Goal: Task Accomplishment & Management: Use online tool/utility

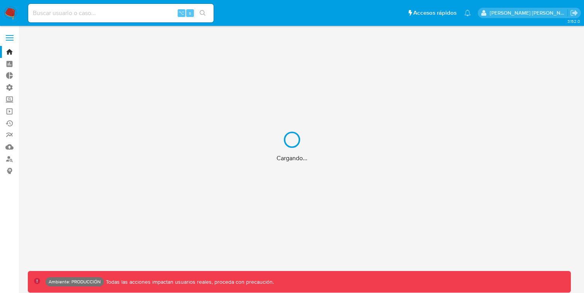
click at [12, 36] on div "Cargando..." at bounding box center [292, 146] width 584 height 293
click at [8, 42] on div "Cargando..." at bounding box center [292, 146] width 584 height 293
click at [10, 32] on div "Cargando..." at bounding box center [292, 146] width 584 height 293
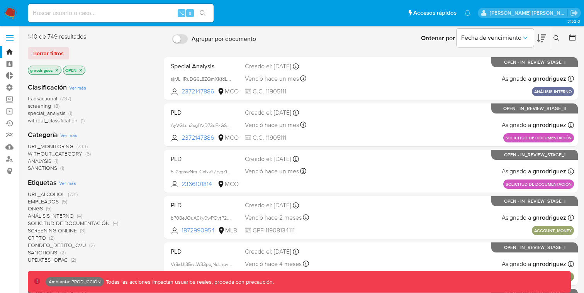
click at [11, 39] on label at bounding box center [9, 38] width 19 height 16
click at [0, 0] on input "checkbox" at bounding box center [0, 0] width 0 height 0
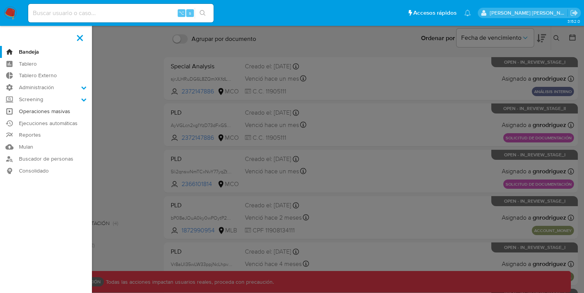
click at [47, 108] on link "Operaciones masivas" at bounding box center [46, 111] width 92 height 12
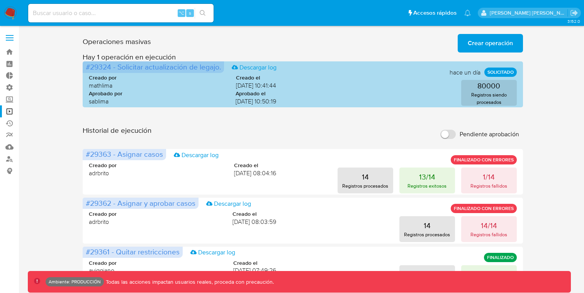
click at [100, 65] on span "#29324 - Solicitar actualización de legajo." at bounding box center [153, 66] width 135 height 11
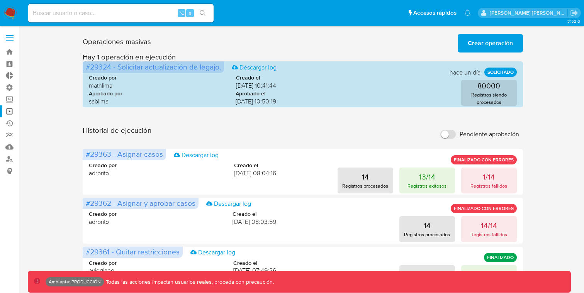
click at [250, 140] on div "Historial de ejecución Pendiente aprobación" at bounding box center [303, 134] width 440 height 17
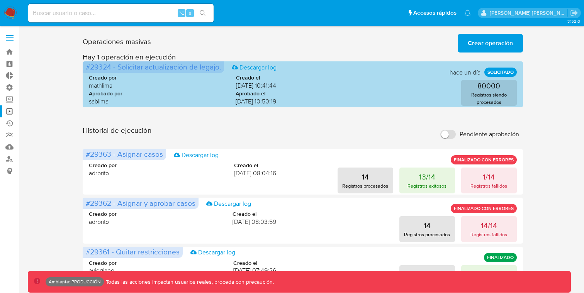
click at [97, 66] on span "#29324 - Solicitar actualización de legajo." at bounding box center [153, 66] width 135 height 11
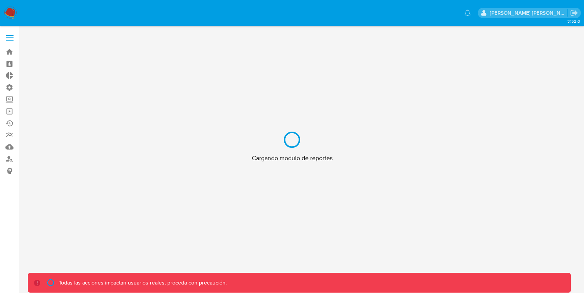
click at [66, 53] on div "Cargando modulo de reportes" at bounding box center [292, 146] width 584 height 293
click at [10, 34] on div "Cargando modulo de reportes" at bounding box center [292, 146] width 584 height 293
click at [8, 38] on div "Cargando modulo de reportes" at bounding box center [292, 146] width 584 height 293
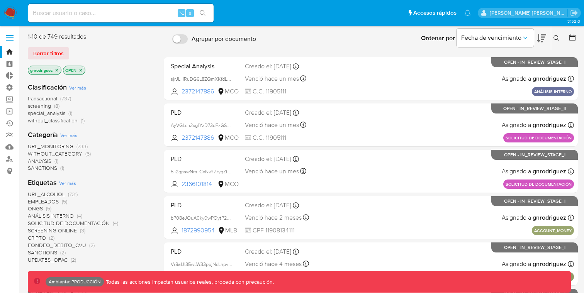
click at [11, 34] on label at bounding box center [9, 38] width 19 height 16
click at [0, 0] on input "checkbox" at bounding box center [0, 0] width 0 height 0
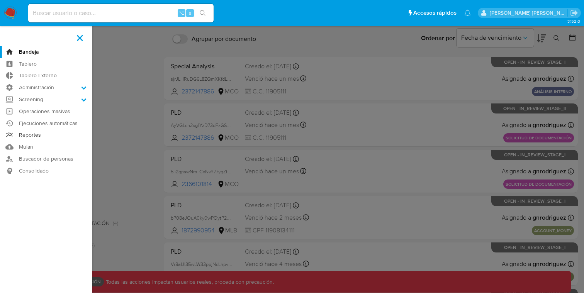
click at [29, 133] on link "Reportes" at bounding box center [46, 135] width 92 height 12
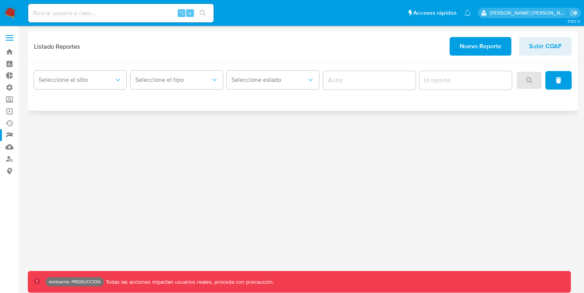
click at [490, 46] on span "Nuevo Reporte" at bounding box center [480, 46] width 42 height 17
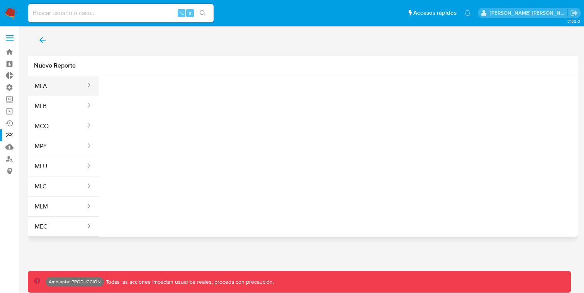
click at [78, 79] on button "MLA" at bounding box center [57, 86] width 59 height 19
click at [156, 101] on button "Seleccione una opcion" at bounding box center [147, 96] width 85 height 19
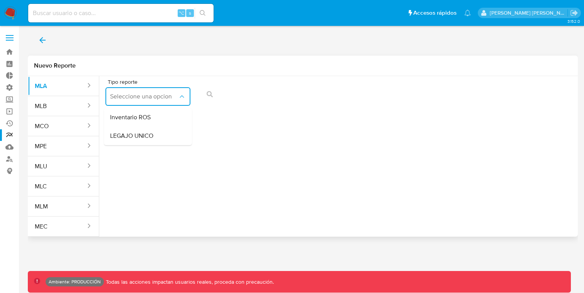
click at [287, 115] on div "Tipo reporte Seleccione una opcion Inventario ROS LEGAJO UNICO" at bounding box center [338, 153] width 478 height 154
